Goal: Information Seeking & Learning: Learn about a topic

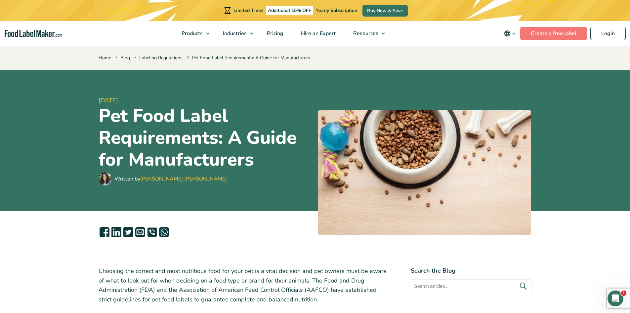
click at [52, 200] on header "[DATE] Pet Food Label Requirements: A Guide for Manufacturers Written by [PERSO…" at bounding box center [315, 140] width 630 height 141
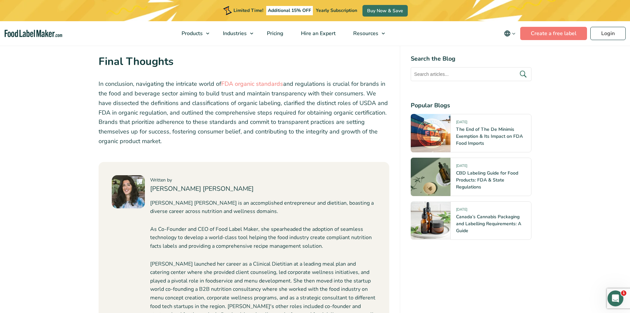
scroll to position [2470, 0]
